Goal: Find contact information: Find contact information

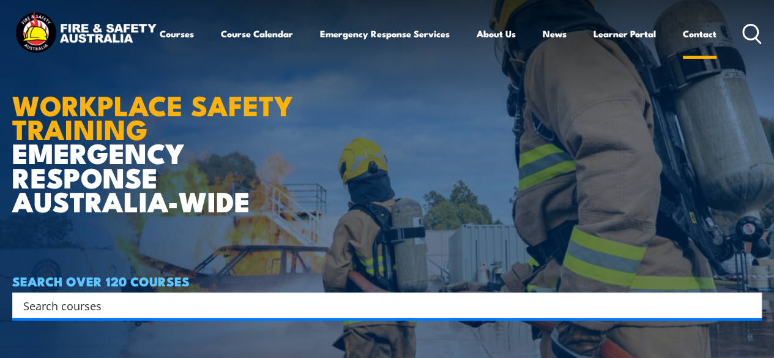
click at [683, 48] on link "Contact" at bounding box center [700, 33] width 34 height 29
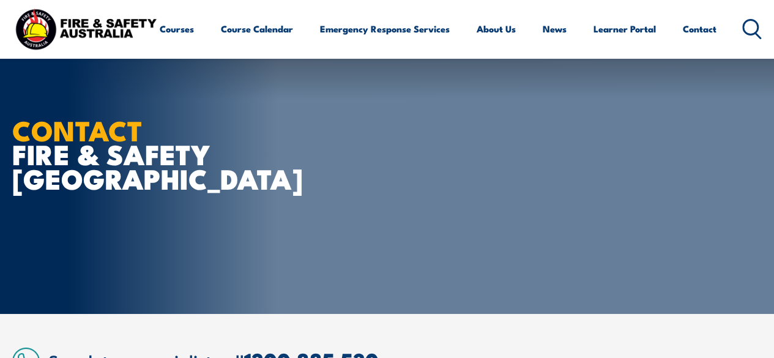
scroll to position [122, 0]
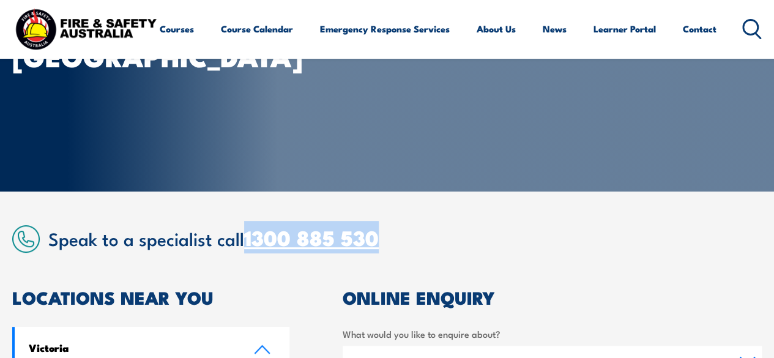
drag, startPoint x: 394, startPoint y: 236, endPoint x: 248, endPoint y: 242, distance: 145.7
click at [248, 242] on h2 "Speak to a specialist call 1300 885 530" at bounding box center [404, 237] width 713 height 23
copy link "1300 885 530"
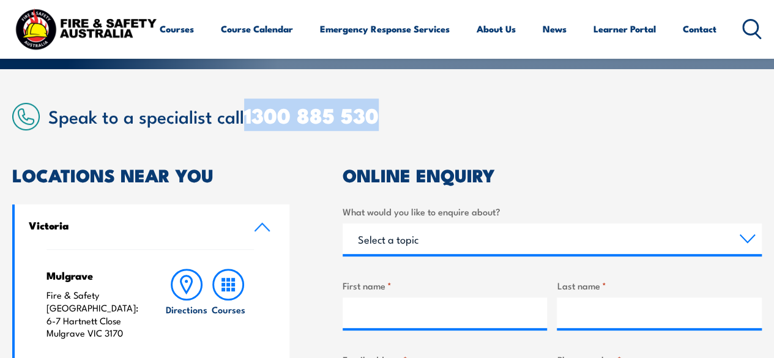
scroll to position [0, 0]
